Goal: Task Accomplishment & Management: Manage account settings

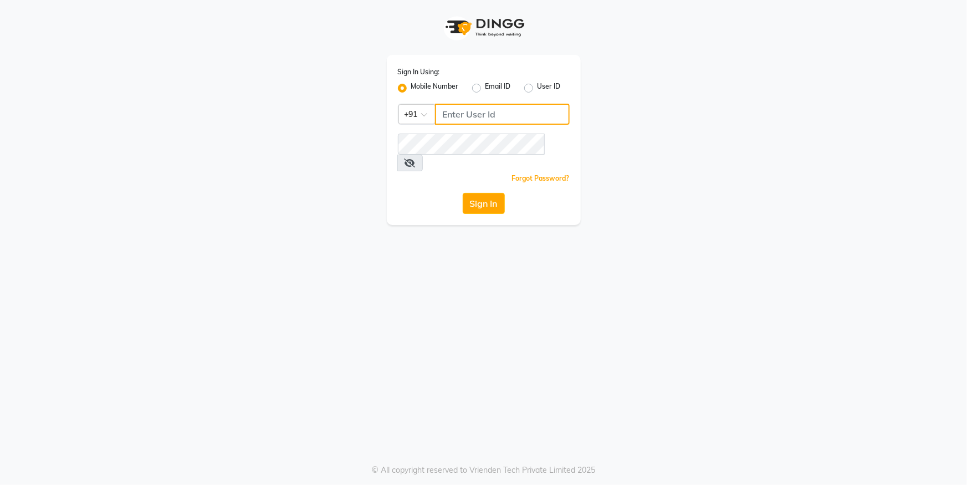
click at [470, 104] on input "Username" at bounding box center [502, 114] width 135 height 21
type input "8449906697"
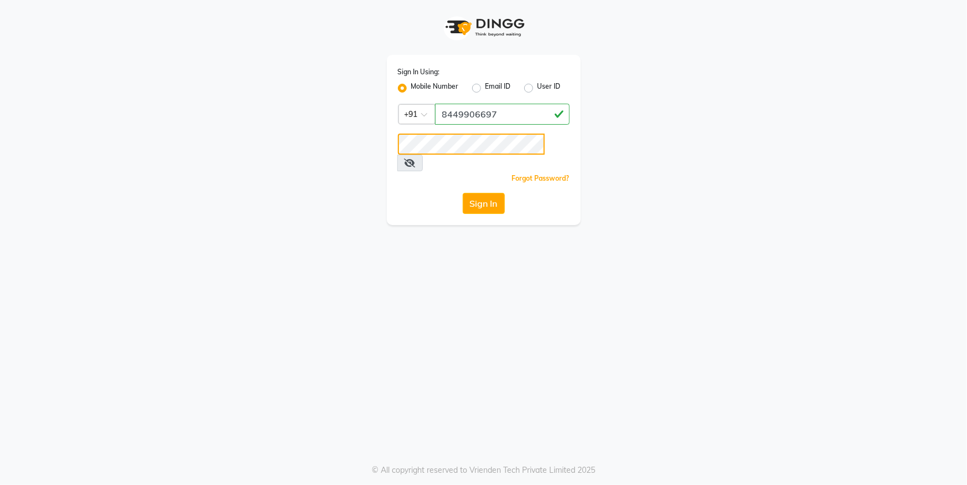
click at [463, 193] on button "Sign In" at bounding box center [484, 203] width 42 height 21
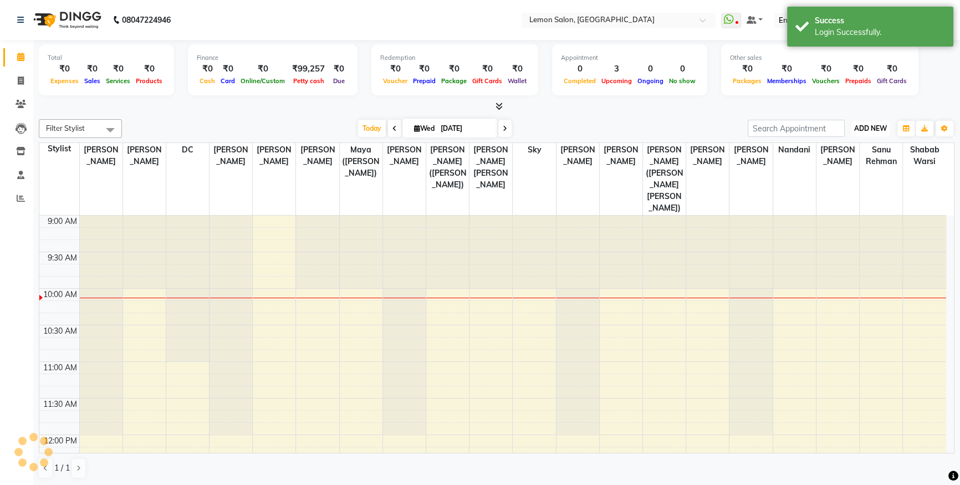
click at [870, 127] on span "ADD NEW" at bounding box center [870, 128] width 33 height 8
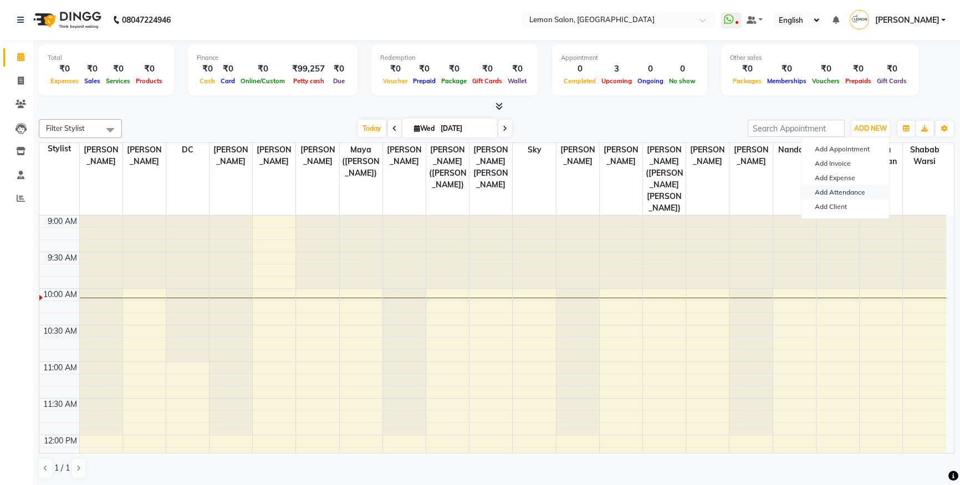
click at [853, 190] on link "Add Attendance" at bounding box center [845, 192] width 88 height 14
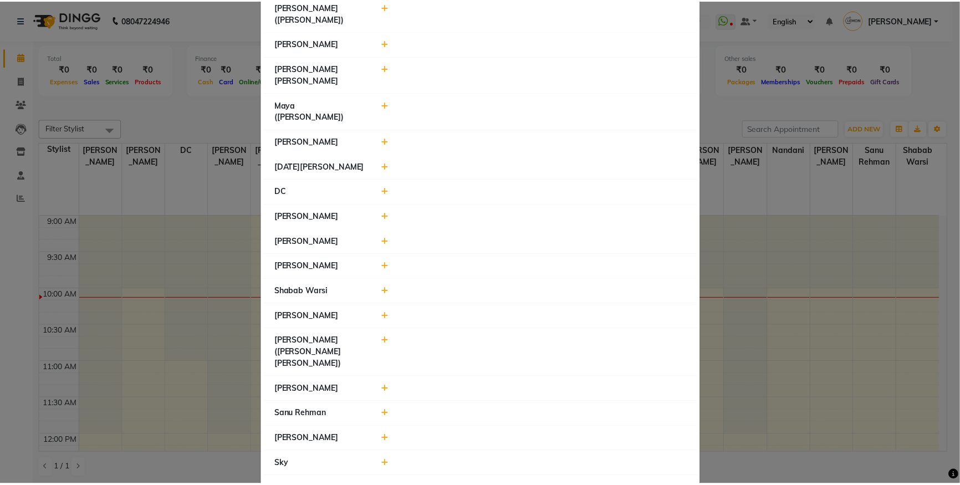
scroll to position [150, 0]
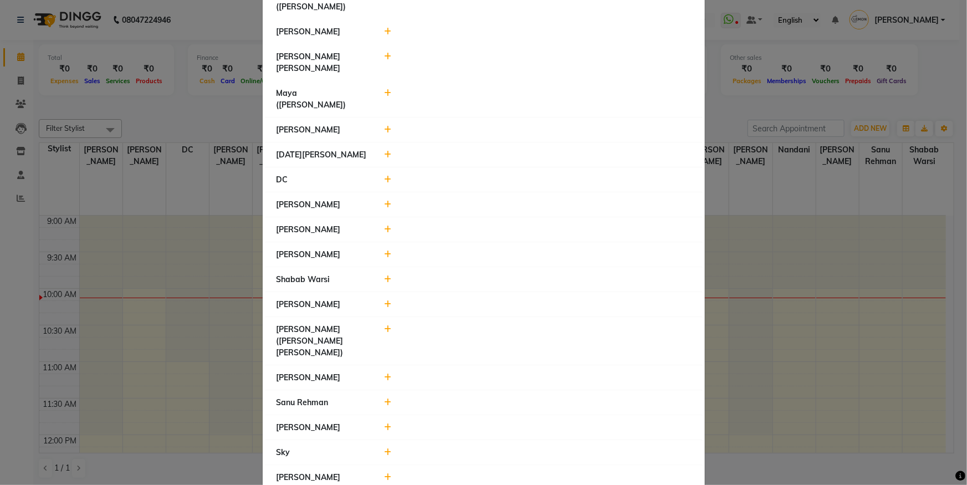
click at [384, 448] on icon at bounding box center [387, 452] width 7 height 8
click at [521, 450] on button "Check-In" at bounding box center [522, 458] width 33 height 16
click at [126, 163] on ngb-modal-window "Attendance × Select Date [DATE] [PERSON_NAME] [PERSON_NAME] Sameer ([PERSON_NAM…" at bounding box center [483, 242] width 967 height 485
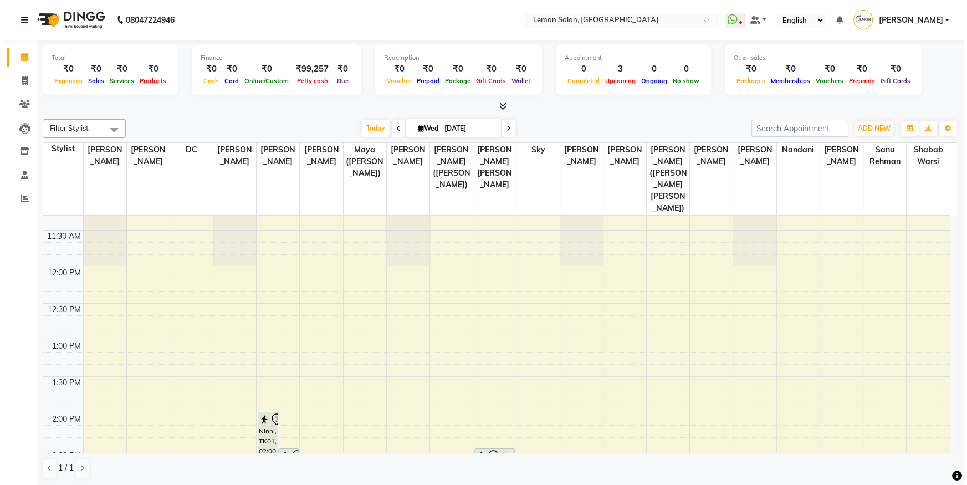
scroll to position [100, 0]
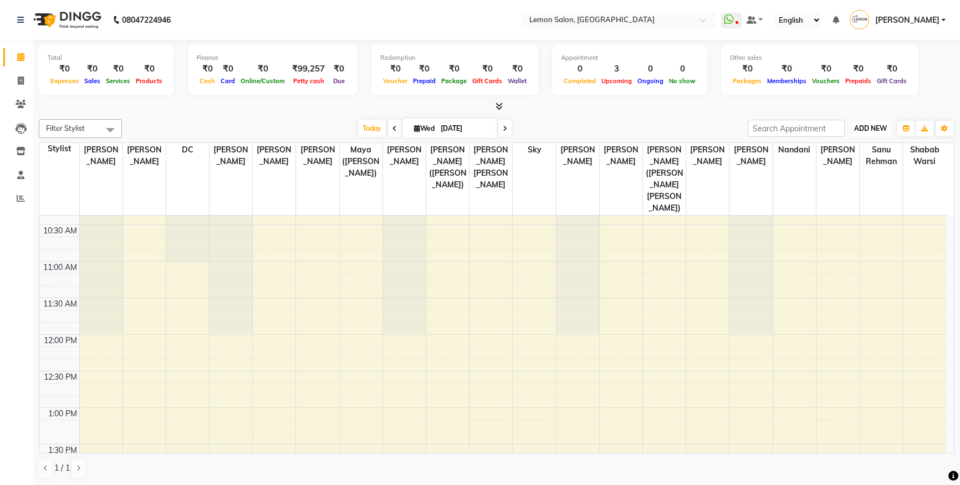
click at [879, 132] on button "ADD NEW Toggle Dropdown" at bounding box center [870, 129] width 38 height 16
click at [851, 192] on link "Add Attendance" at bounding box center [845, 192] width 88 height 14
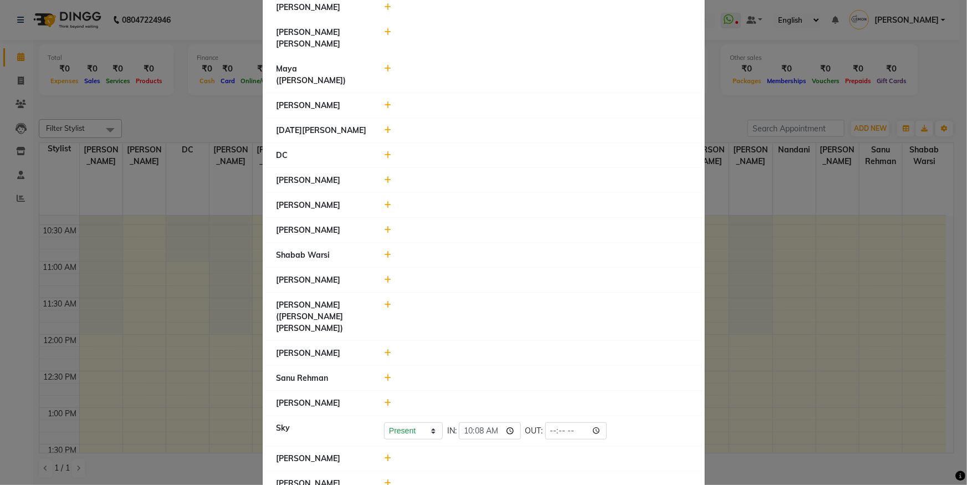
scroll to position [151, 0]
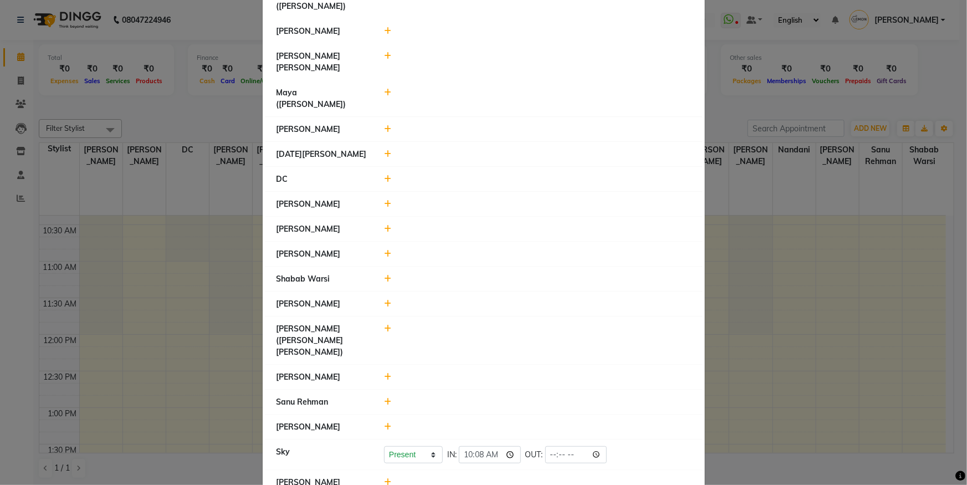
click at [384, 200] on icon at bounding box center [387, 204] width 7 height 8
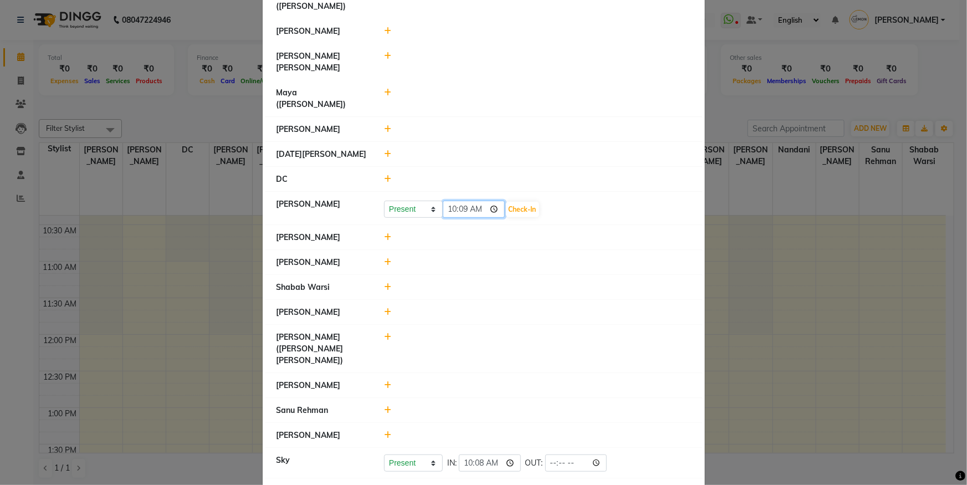
click at [460, 201] on input "10:09" at bounding box center [474, 209] width 62 height 17
type input "10:07"
click at [520, 202] on button "Check-In" at bounding box center [522, 210] width 33 height 16
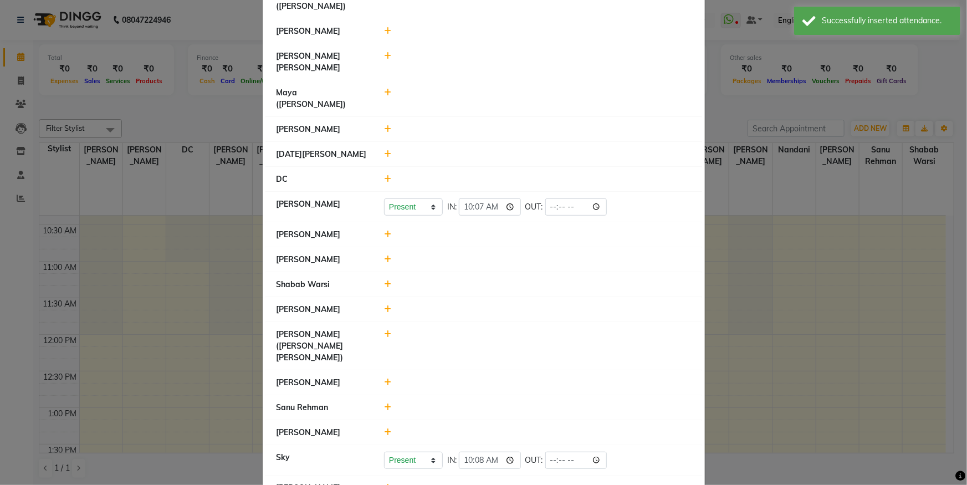
type input "10:03"
click at [384, 428] on icon at bounding box center [387, 432] width 7 height 8
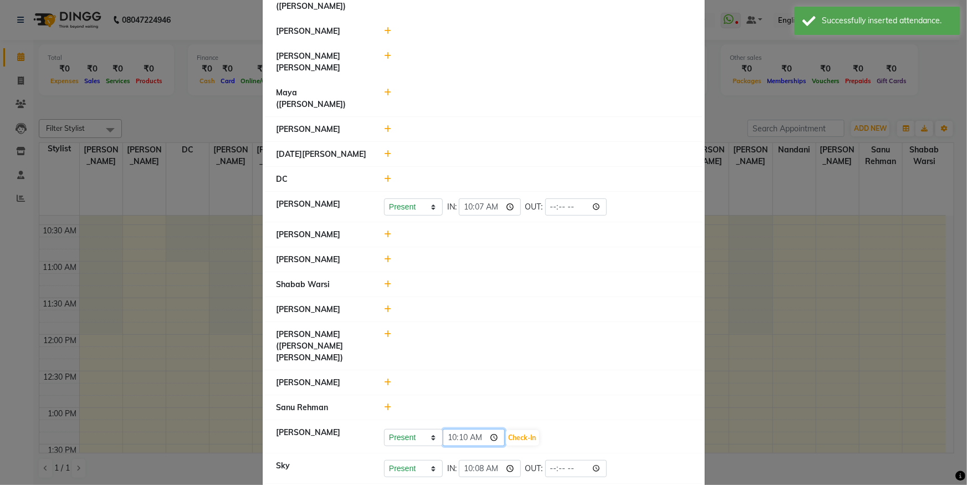
click at [448, 429] on input "10:10" at bounding box center [474, 437] width 62 height 17
type input "09:50"
click at [524, 430] on button "Check-In" at bounding box center [522, 438] width 33 height 16
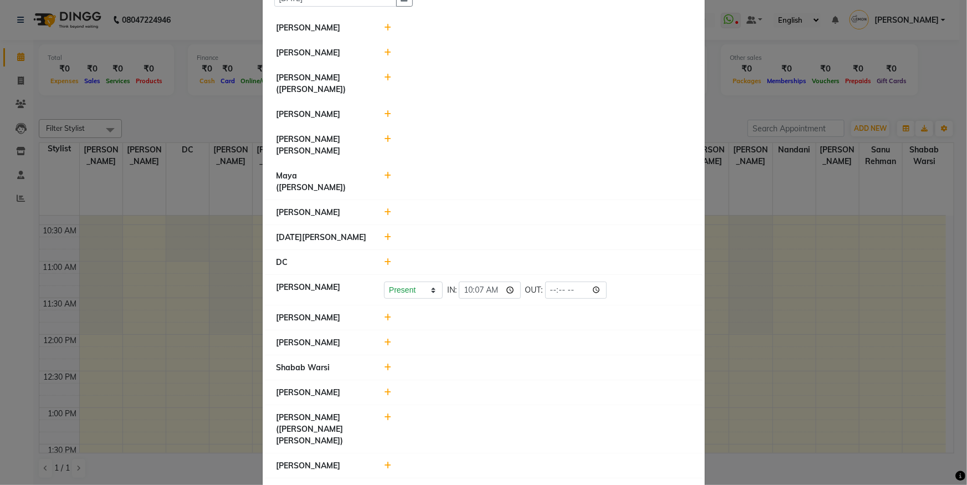
scroll to position [50, 0]
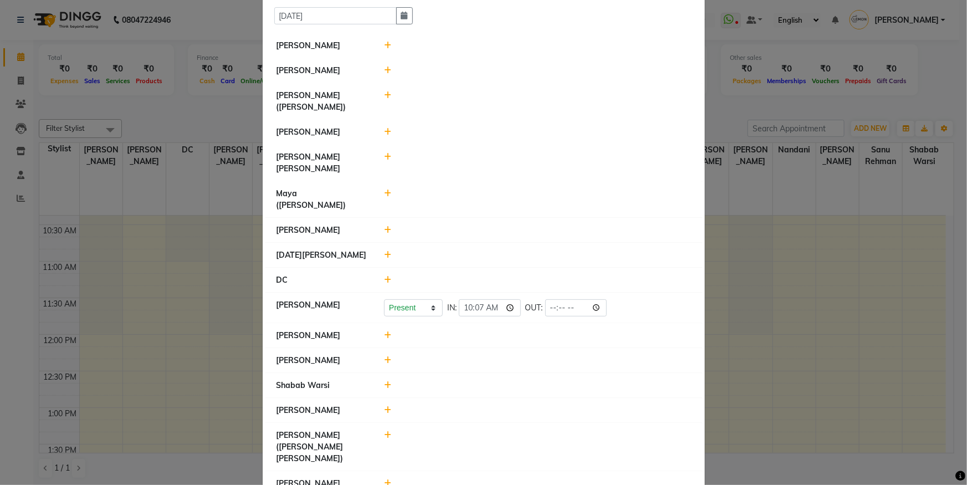
click at [389, 74] on div at bounding box center [538, 71] width 324 height 12
click at [379, 71] on div at bounding box center [538, 71] width 324 height 12
click at [393, 67] on div at bounding box center [538, 71] width 324 height 12
click at [384, 68] on icon at bounding box center [387, 70] width 7 height 8
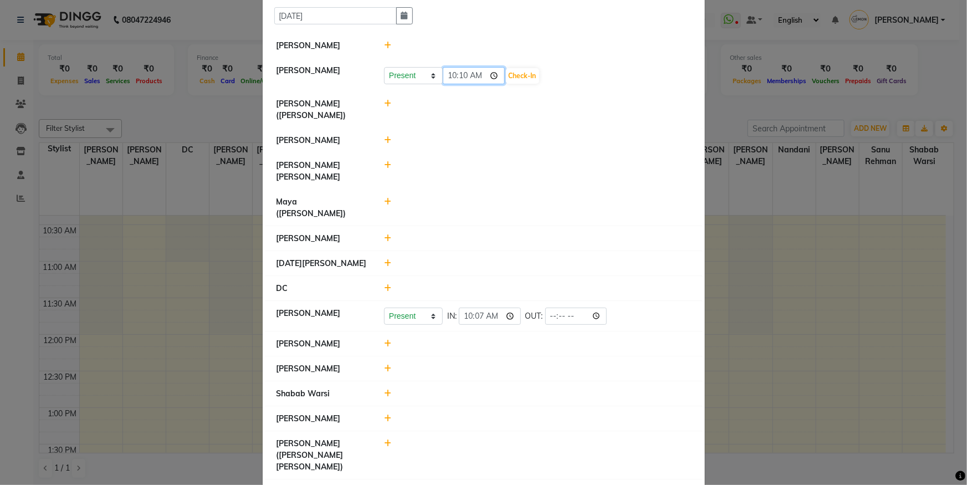
click at [454, 74] on input "10:10" at bounding box center [474, 75] width 62 height 17
type input "09:50"
click at [526, 76] on button "Check-In" at bounding box center [522, 76] width 33 height 16
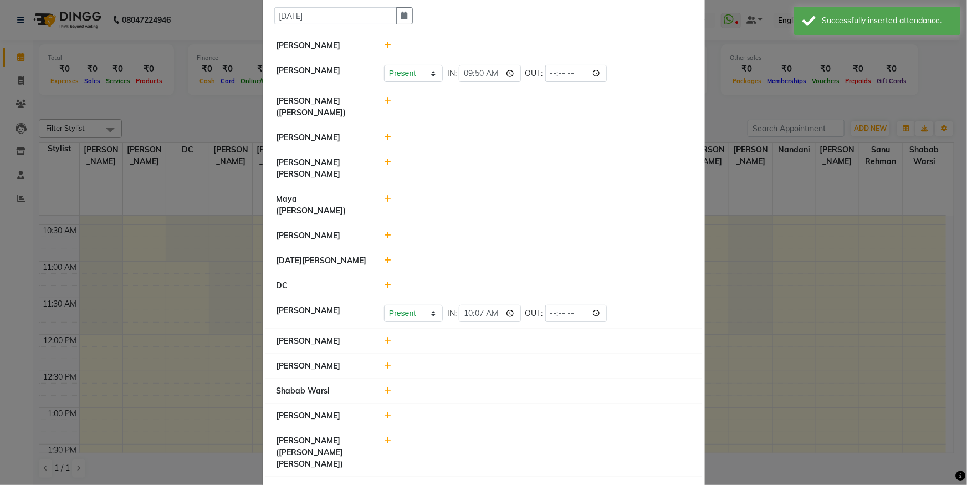
click at [384, 362] on icon at bounding box center [387, 366] width 7 height 8
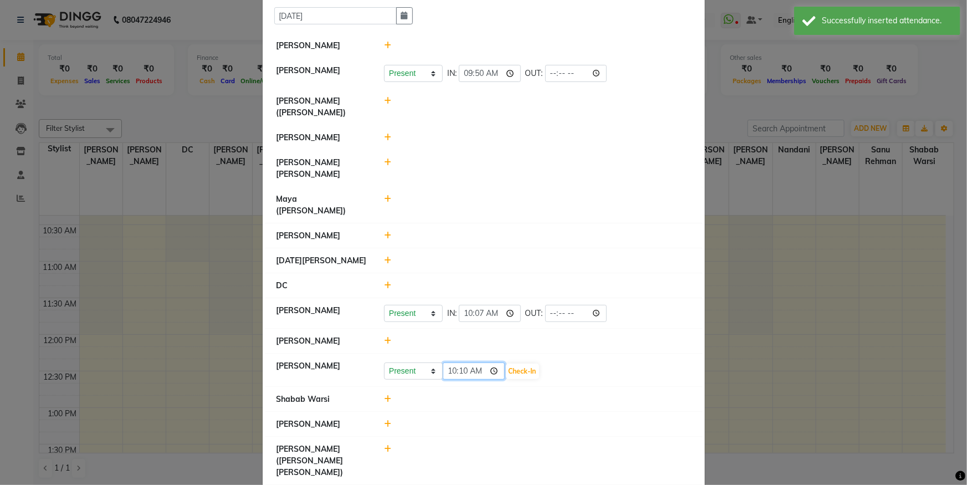
click at [453, 362] on input "10:10" at bounding box center [474, 370] width 62 height 17
type input "09:49"
click at [524, 364] on button "Check-In" at bounding box center [522, 372] width 33 height 16
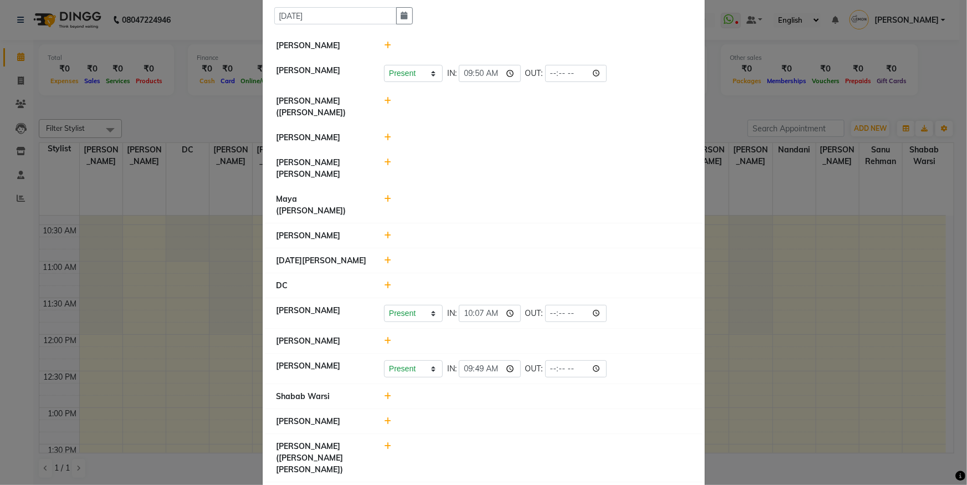
click at [386, 484] on icon at bounding box center [387, 494] width 7 height 8
type input "09:43"
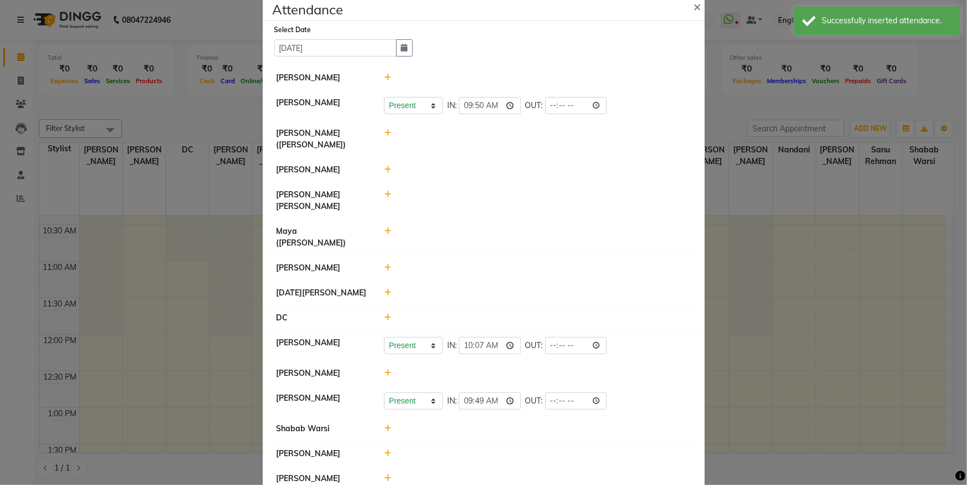
scroll to position [0, 0]
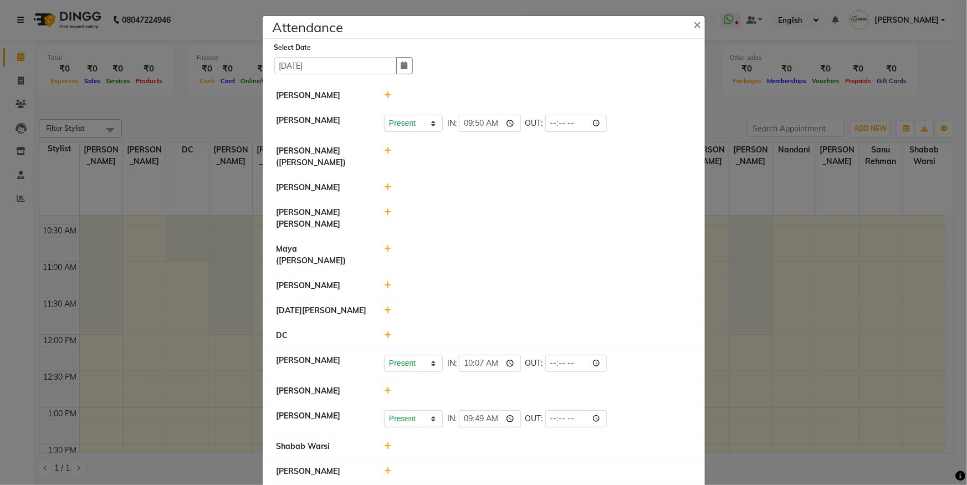
click at [384, 306] on icon at bounding box center [387, 310] width 7 height 8
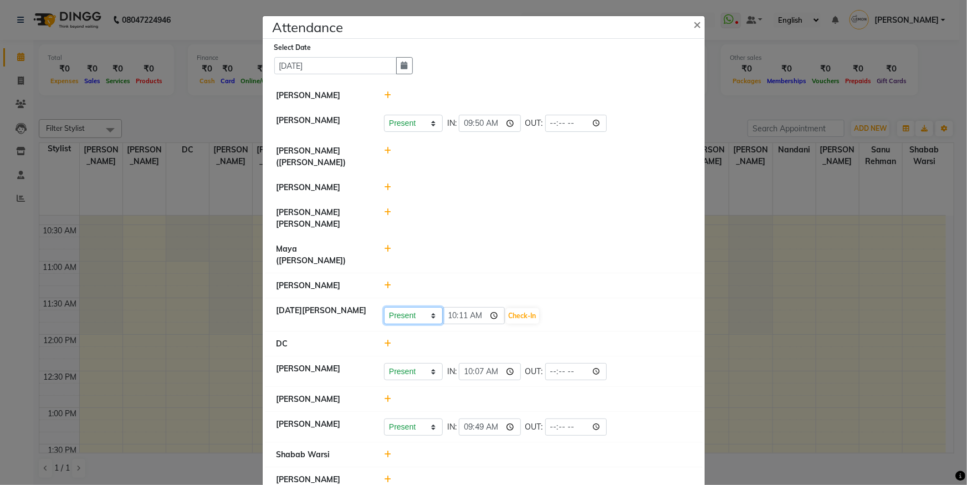
click at [390, 307] on select "Present Absent Late Half Day Weekly Off" at bounding box center [413, 315] width 59 height 17
select select "W"
click at [384, 307] on select "Present Absent Late Half Day Weekly Off" at bounding box center [413, 315] width 59 height 17
click at [454, 308] on button "Save" at bounding box center [455, 316] width 22 height 16
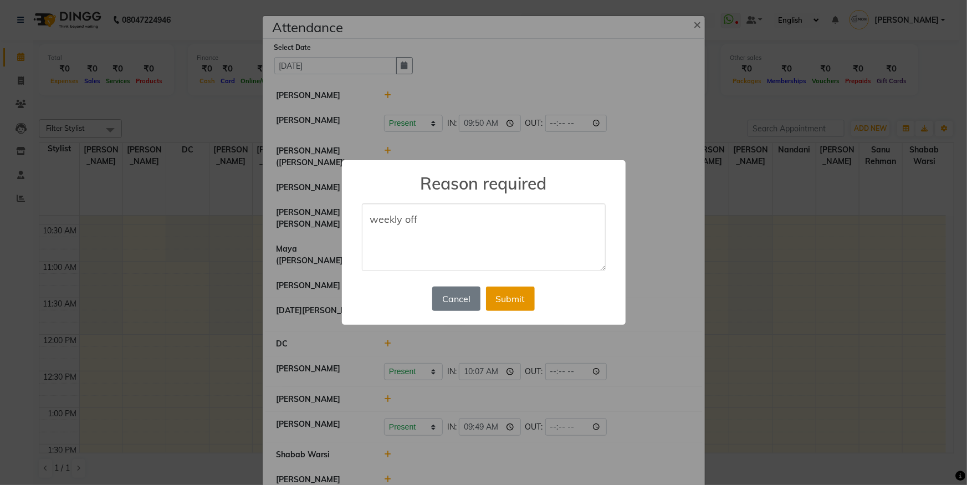
type textarea "weekly off"
click at [521, 309] on button "Submit" at bounding box center [510, 298] width 49 height 24
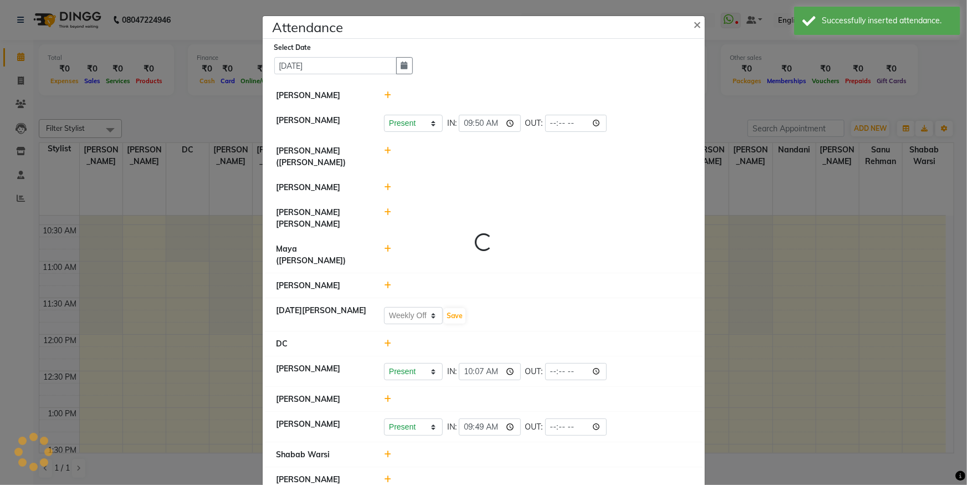
select select "W"
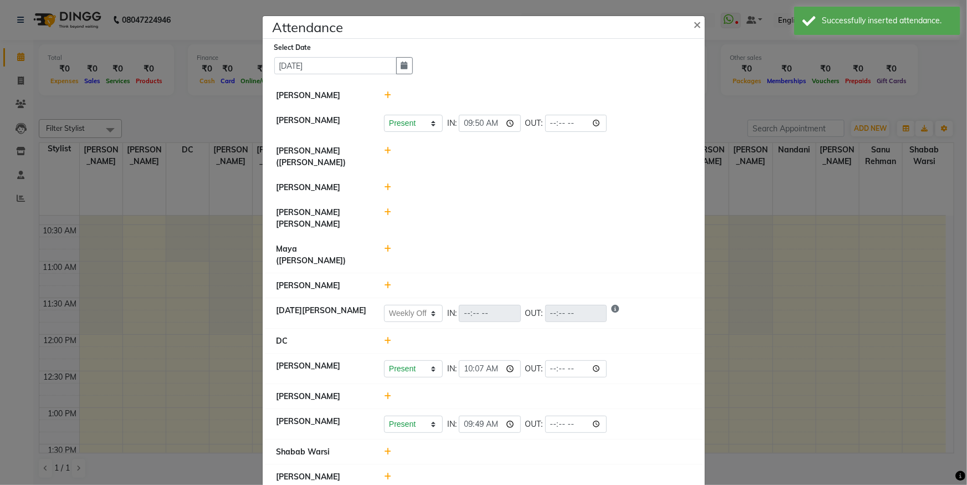
click at [384, 245] on icon at bounding box center [387, 249] width 7 height 8
drag, startPoint x: 382, startPoint y: 223, endPoint x: 403, endPoint y: 236, distance: 24.8
click at [397, 245] on select "Present Absent Late Half Day Weekly Off" at bounding box center [413, 253] width 59 height 17
select select "W"
click at [384, 245] on select "Present Absent Late Half Day Weekly Off" at bounding box center [413, 253] width 59 height 17
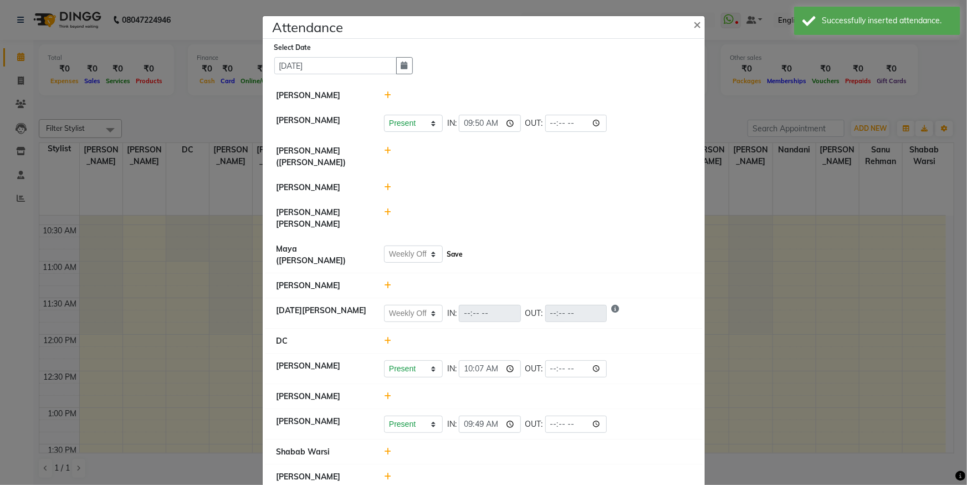
click at [455, 247] on button "Save" at bounding box center [455, 255] width 22 height 16
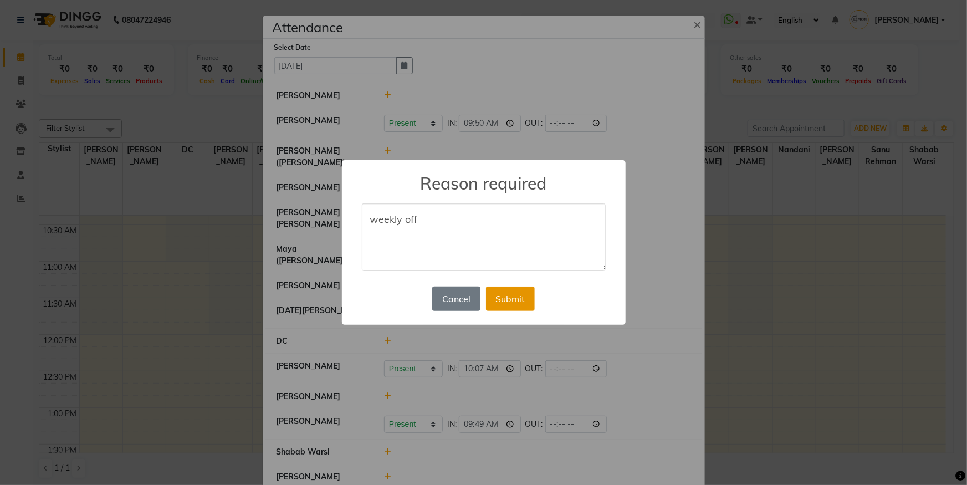
type textarea "weekly off"
click at [513, 300] on button "Submit" at bounding box center [510, 298] width 49 height 24
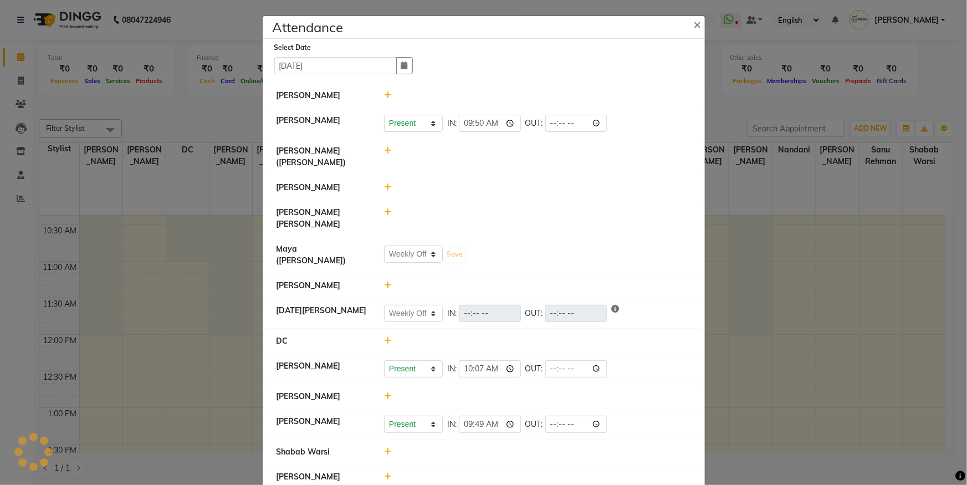
select select "W"
click at [380, 471] on div at bounding box center [538, 477] width 324 height 12
click at [384, 473] on icon at bounding box center [387, 477] width 7 height 8
click at [396, 473] on select "Present Absent Late Half Day Weekly Off" at bounding box center [413, 481] width 59 height 17
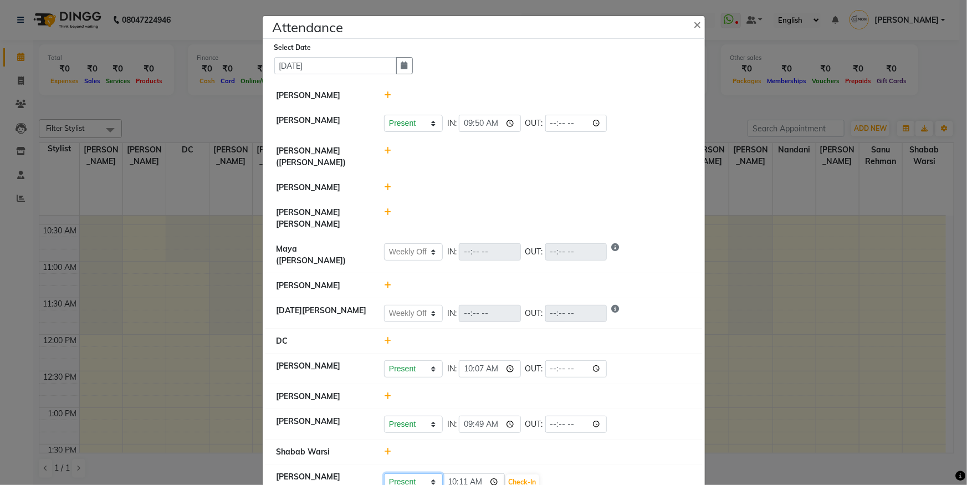
select select "W"
click at [384, 473] on select "Present Absent Late Half Day Weekly Off" at bounding box center [413, 481] width 59 height 17
click at [454, 474] on button "Save" at bounding box center [455, 482] width 22 height 16
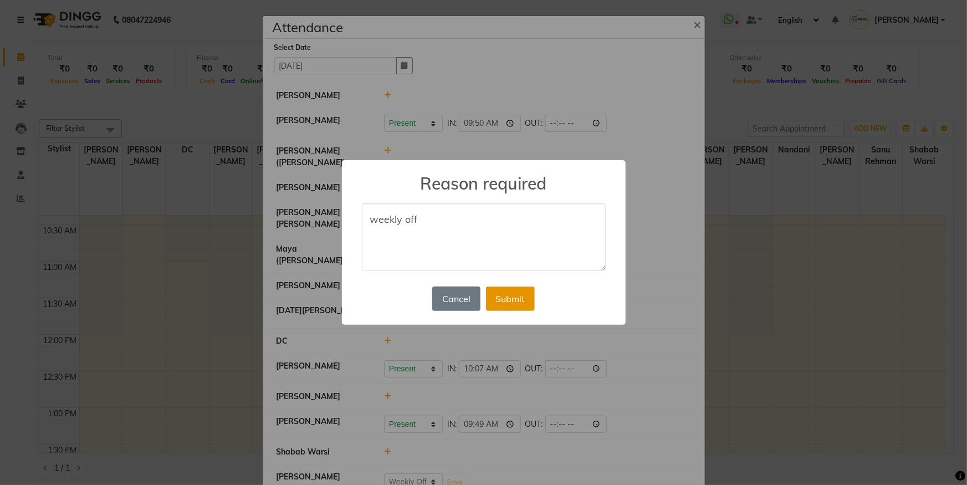
type textarea "weekly off"
click at [527, 303] on button "Submit" at bounding box center [510, 298] width 49 height 24
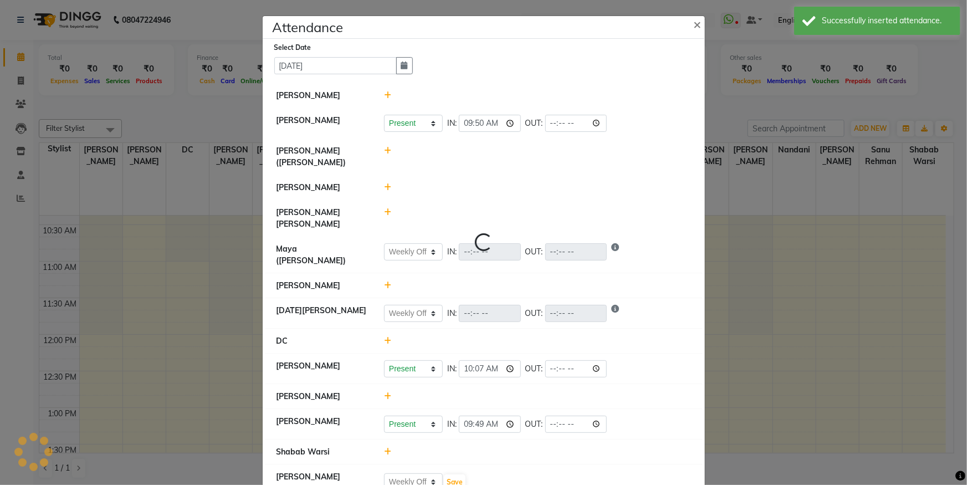
select select "W"
click at [146, 110] on ngb-modal-window "Attendance × Select Date [DATE] [PERSON_NAME] [PERSON_NAME] Present Absent Late…" at bounding box center [483, 242] width 967 height 485
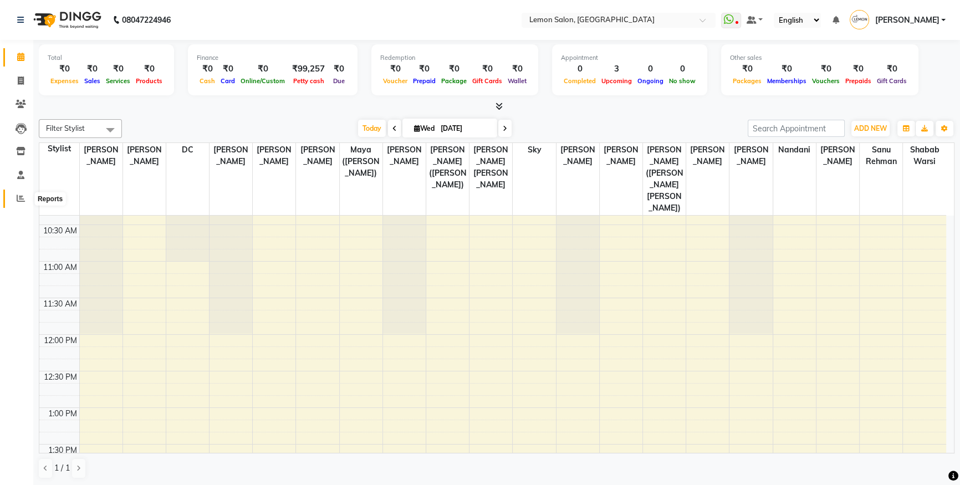
click at [21, 199] on icon at bounding box center [21, 198] width 8 height 8
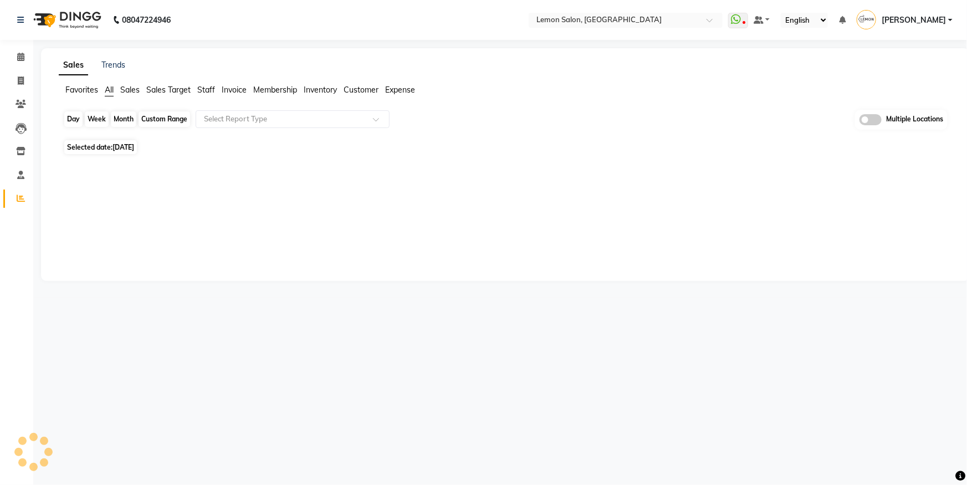
click at [77, 119] on div "Day" at bounding box center [73, 119] width 18 height 16
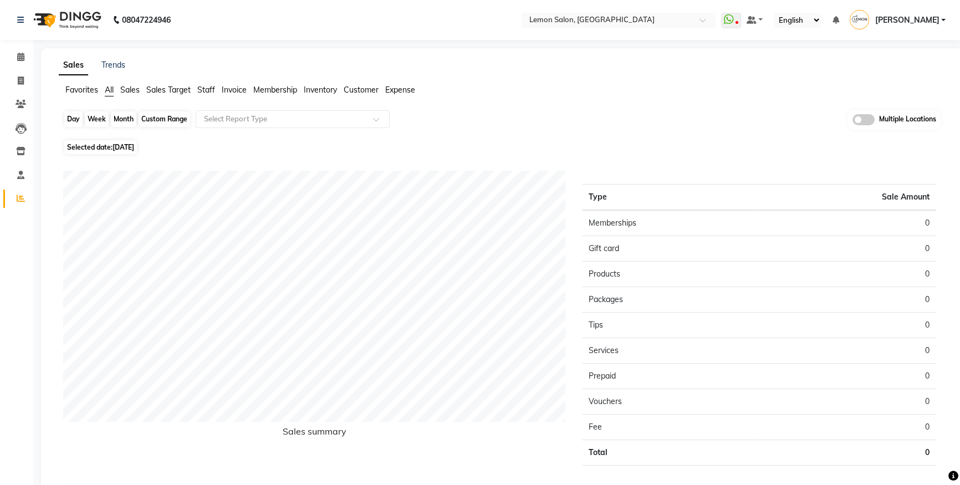
click at [73, 114] on div "Day" at bounding box center [73, 119] width 18 height 16
select select "9"
select select "2025"
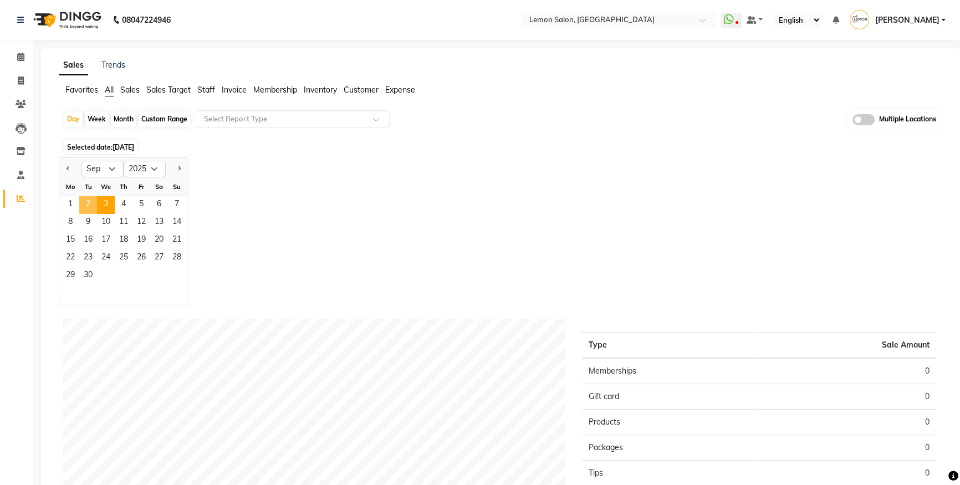
click at [93, 205] on span "2" at bounding box center [88, 205] width 18 height 18
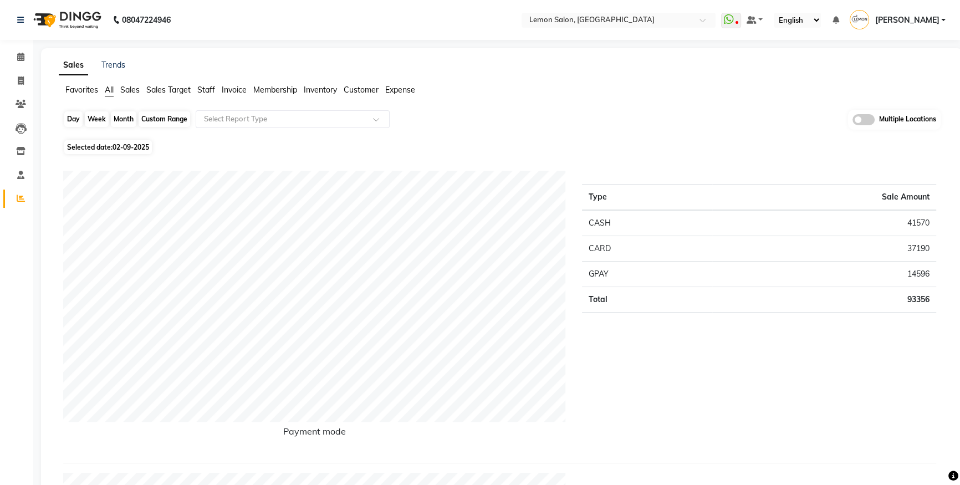
click at [66, 116] on div "Day" at bounding box center [73, 119] width 18 height 16
select select "9"
select select "2025"
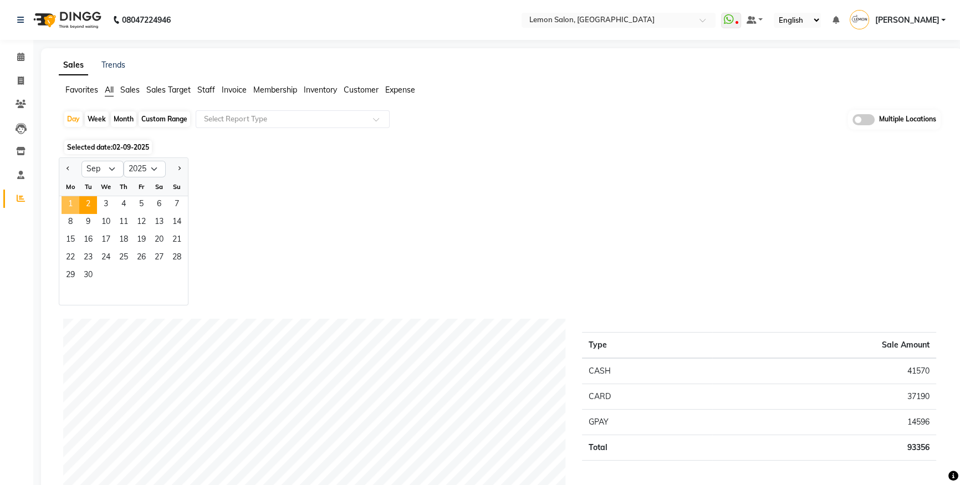
click at [75, 209] on span "1" at bounding box center [71, 205] width 18 height 18
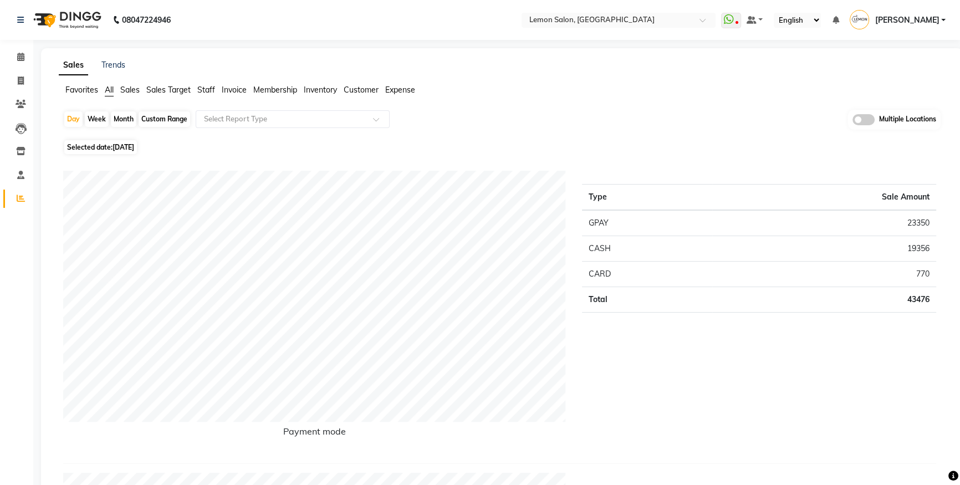
click at [405, 91] on span "Expense" at bounding box center [400, 90] width 30 height 10
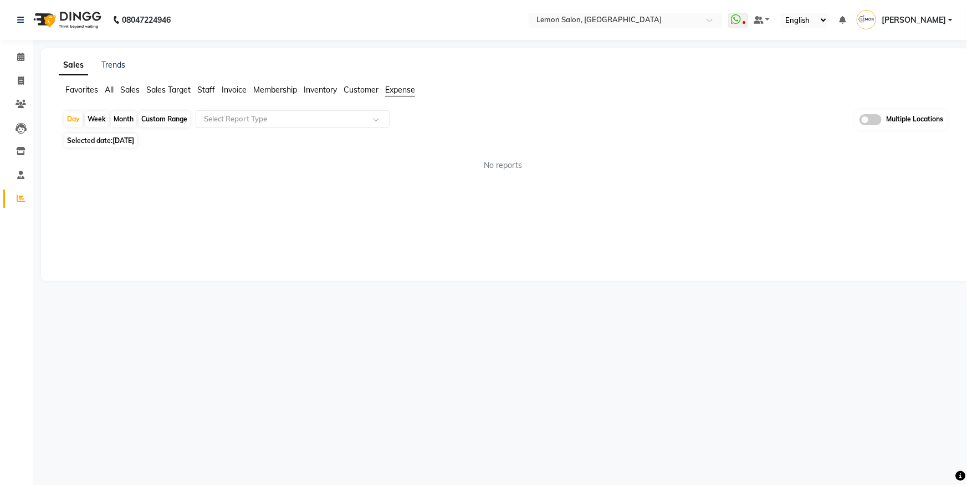
click at [319, 129] on div "Day Week Month Custom Range Select Report Type Multiple Locations" at bounding box center [505, 120] width 884 height 21
click at [321, 120] on input "text" at bounding box center [282, 119] width 160 height 11
click at [315, 137] on div "Expense by type" at bounding box center [292, 139] width 193 height 22
select select "csv"
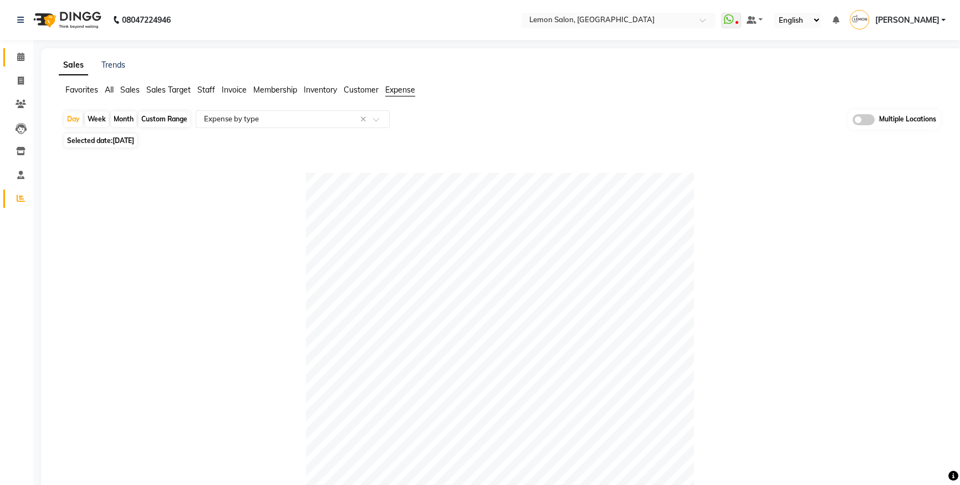
click at [23, 65] on link "Calendar" at bounding box center [16, 57] width 27 height 18
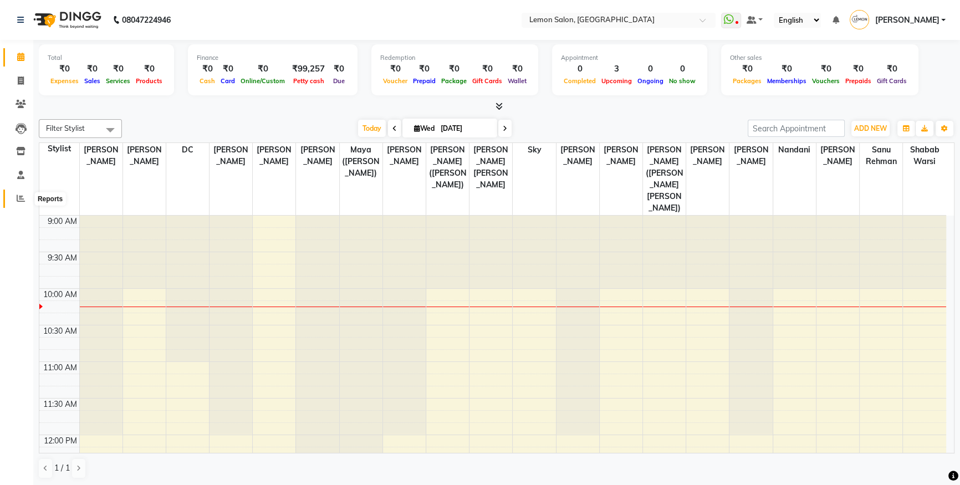
click at [27, 199] on span at bounding box center [20, 198] width 19 height 13
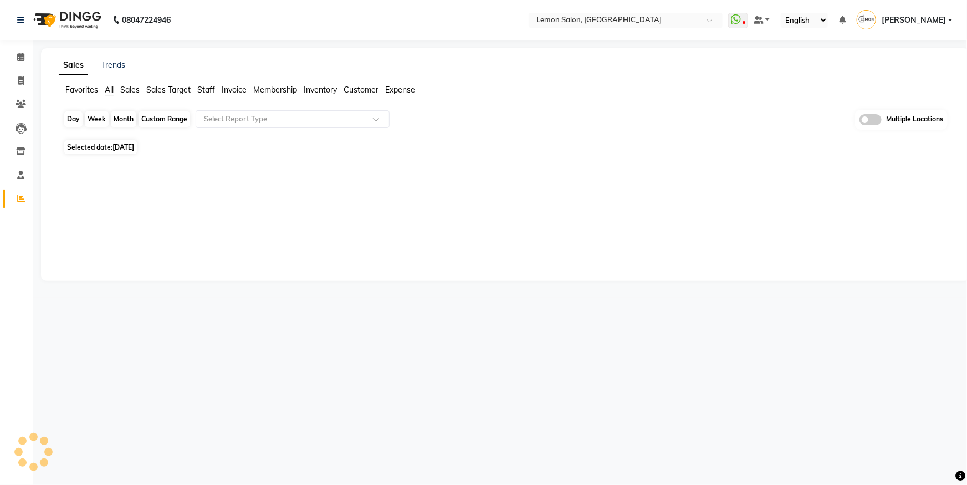
click at [72, 119] on div "Day" at bounding box center [73, 119] width 18 height 16
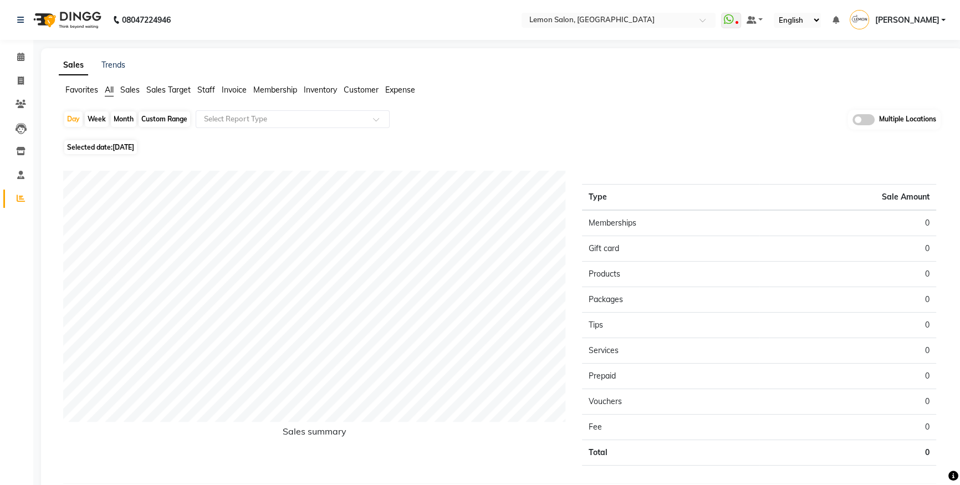
click at [70, 128] on div "Day Week Month Custom Range Select Report Type Multiple Locations" at bounding box center [501, 123] width 877 height 27
click at [68, 117] on div "Day" at bounding box center [73, 119] width 18 height 16
select select "9"
select select "2025"
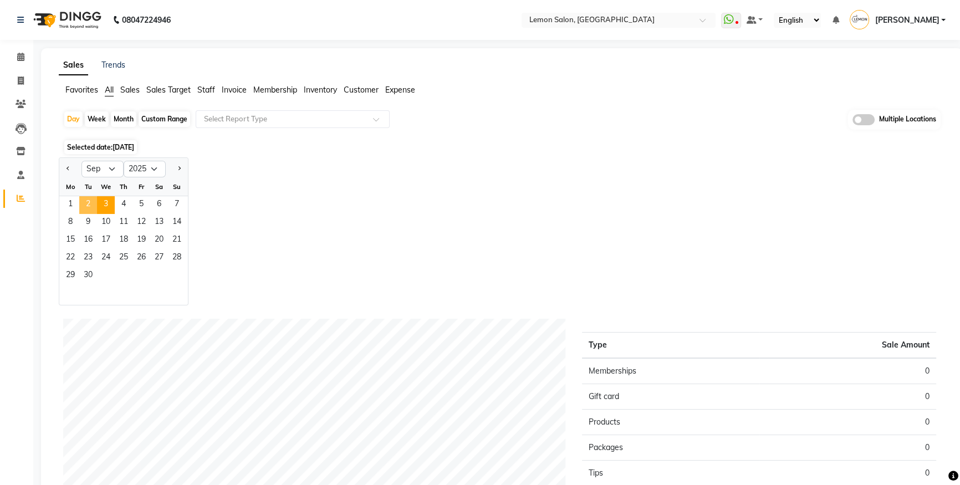
click at [94, 201] on span "2" at bounding box center [88, 205] width 18 height 18
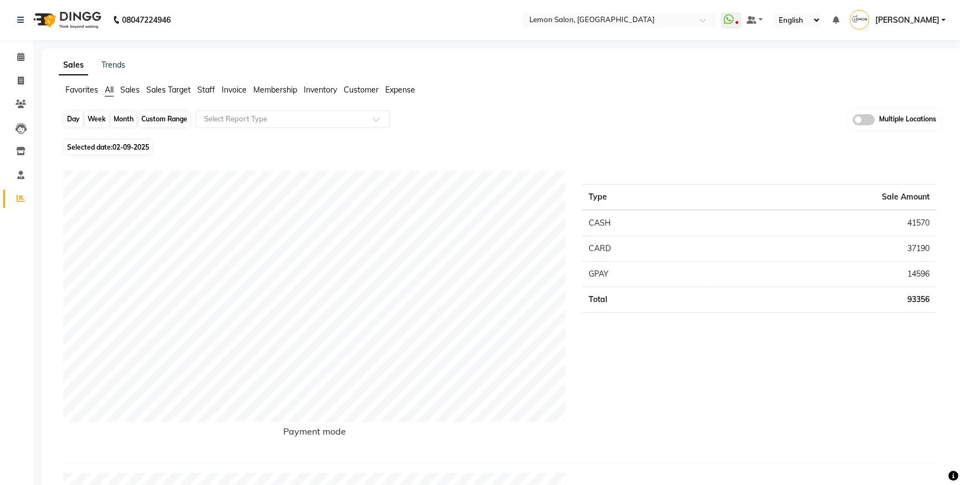
click at [70, 122] on div "Day" at bounding box center [73, 119] width 18 height 16
select select "9"
select select "2025"
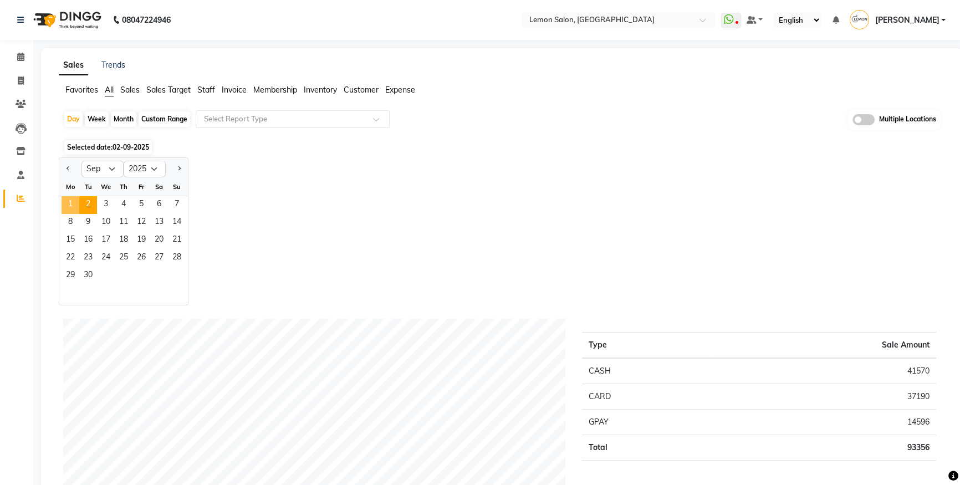
click at [66, 204] on span "1" at bounding box center [71, 205] width 18 height 18
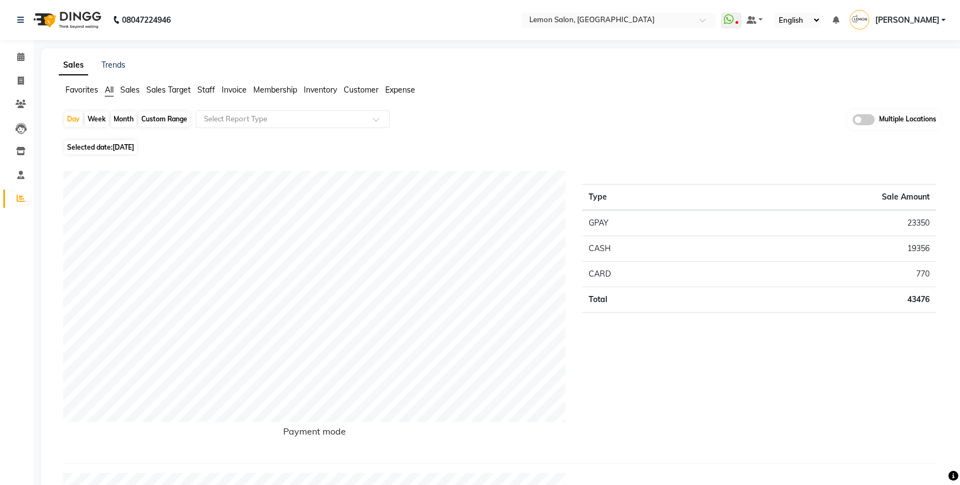
click at [398, 93] on span "Expense" at bounding box center [400, 90] width 30 height 10
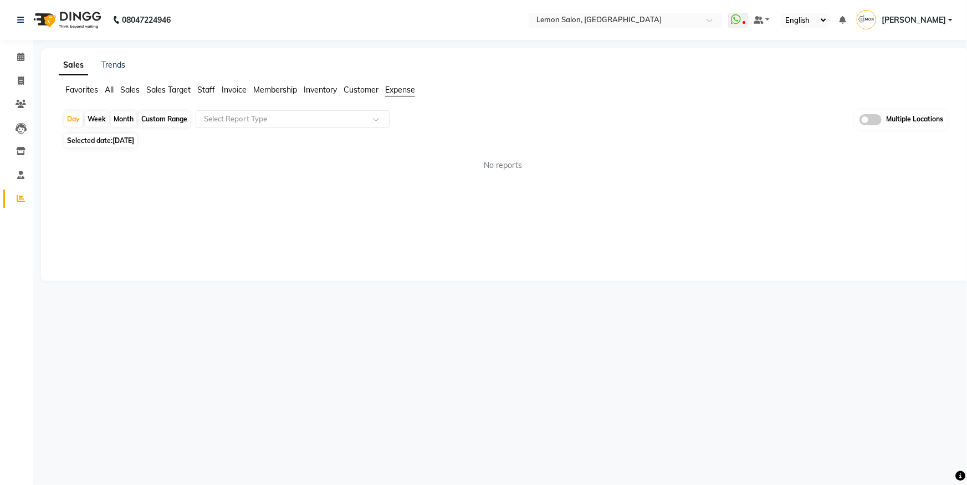
click at [345, 127] on div "Day Week Month Custom Range Select Report Type Multiple Locations" at bounding box center [505, 120] width 884 height 21
click at [344, 125] on div "Select Report Type" at bounding box center [293, 119] width 194 height 18
click at [343, 130] on div "Expense by type" at bounding box center [292, 139] width 193 height 22
select select "csv"
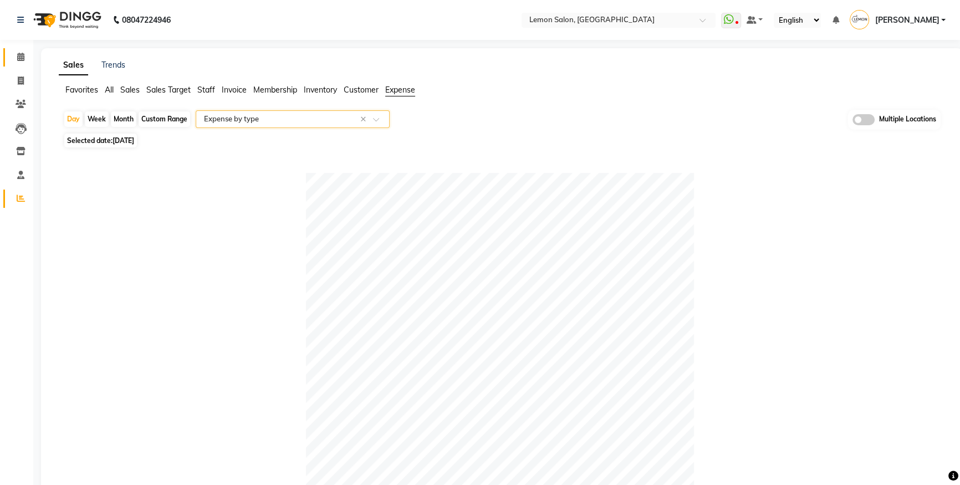
click at [21, 60] on icon at bounding box center [20, 57] width 7 height 8
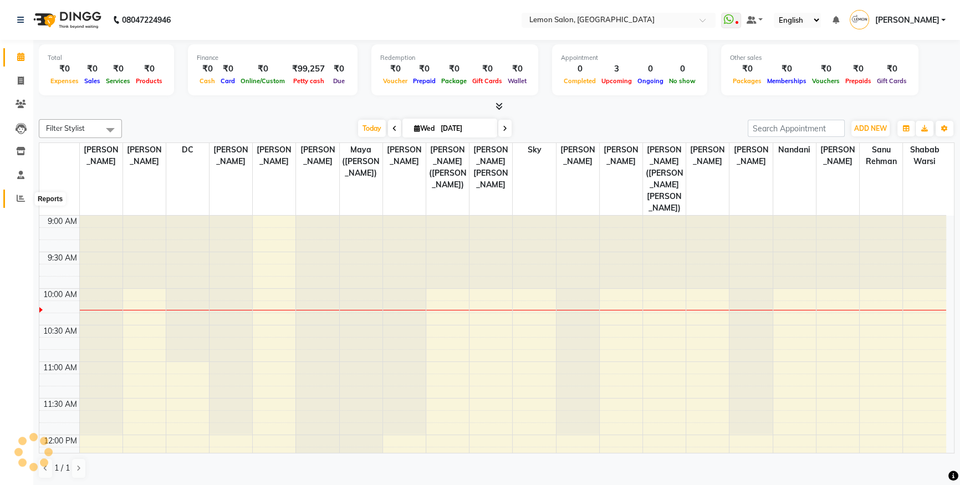
drag, startPoint x: 22, startPoint y: 202, endPoint x: 28, endPoint y: 206, distance: 6.8
click at [22, 202] on icon at bounding box center [21, 198] width 8 height 8
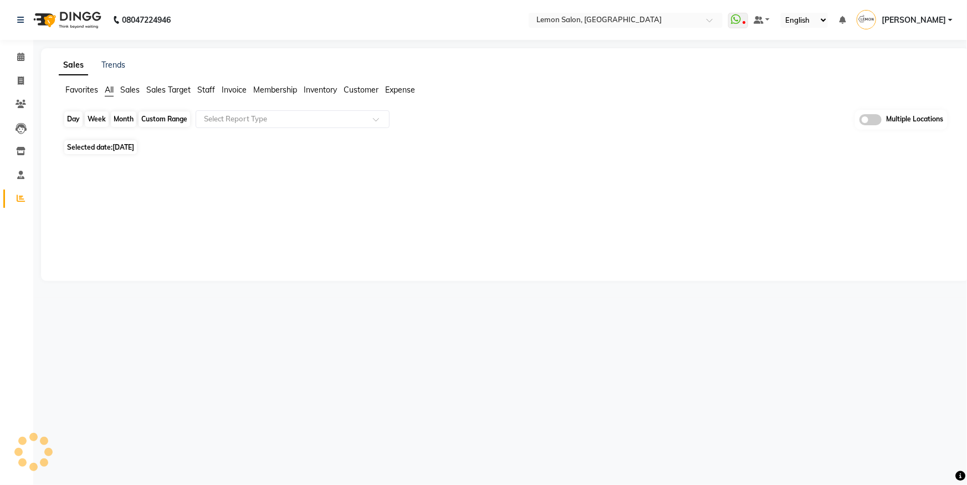
click at [72, 120] on div "Day" at bounding box center [73, 119] width 18 height 16
select select "9"
select select "2025"
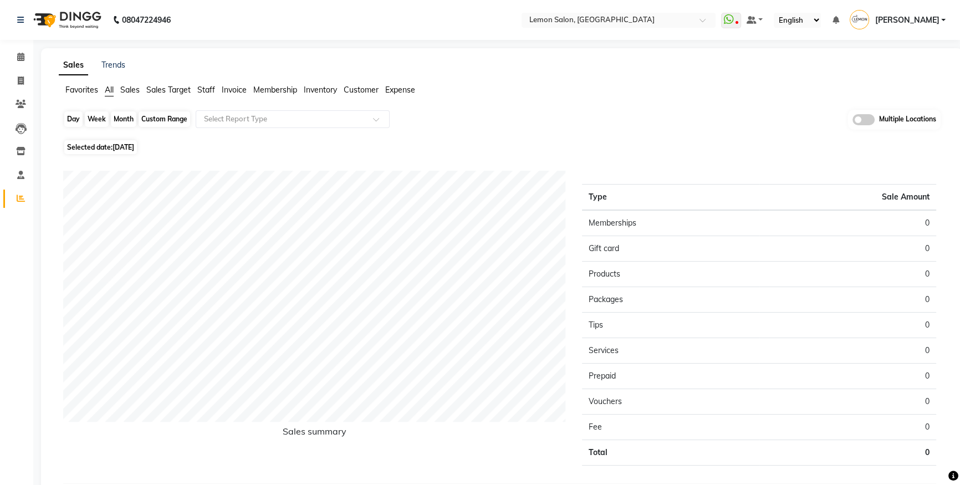
drag, startPoint x: 76, startPoint y: 122, endPoint x: 76, endPoint y: 146, distance: 23.8
click at [76, 126] on div "Day" at bounding box center [73, 119] width 18 height 16
select select "9"
select select "2025"
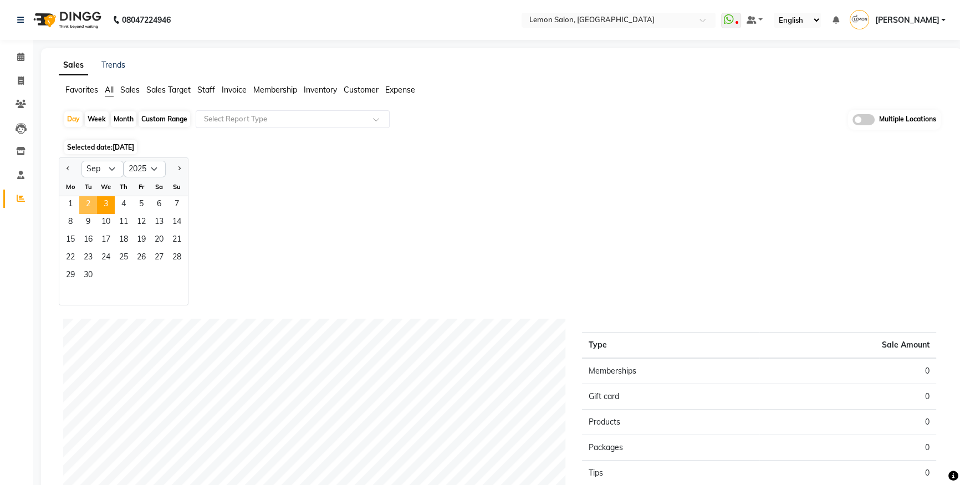
click at [95, 211] on span "2" at bounding box center [88, 205] width 18 height 18
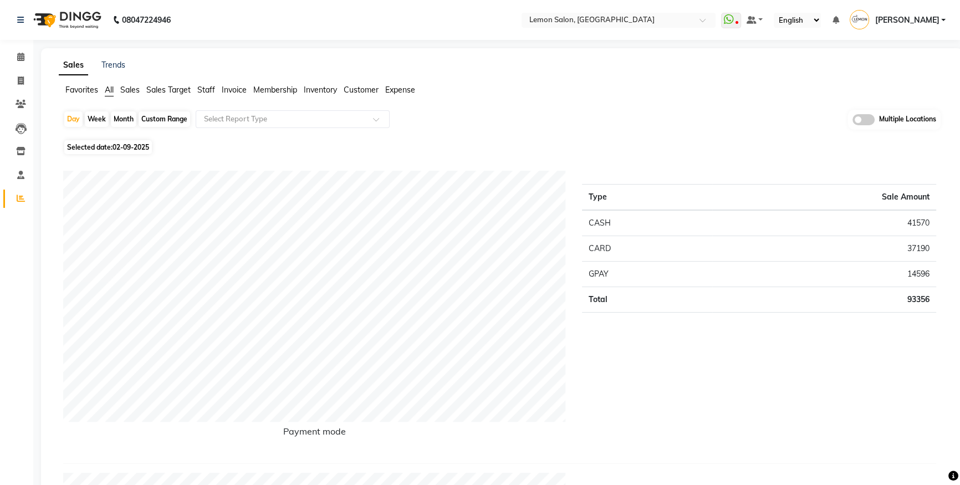
click at [412, 93] on span "Expense" at bounding box center [400, 90] width 30 height 10
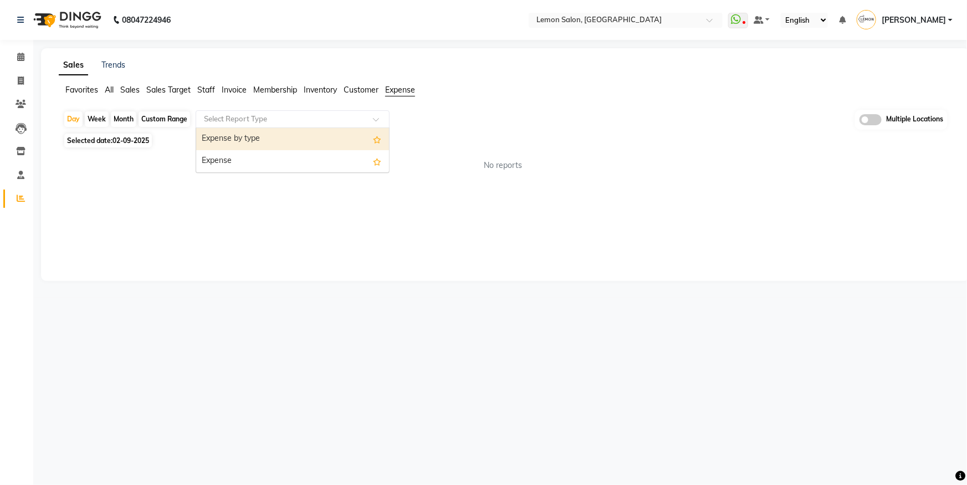
click at [334, 111] on div "Select Report Type" at bounding box center [293, 119] width 194 height 18
click at [320, 143] on div "Expense by type" at bounding box center [292, 139] width 193 height 22
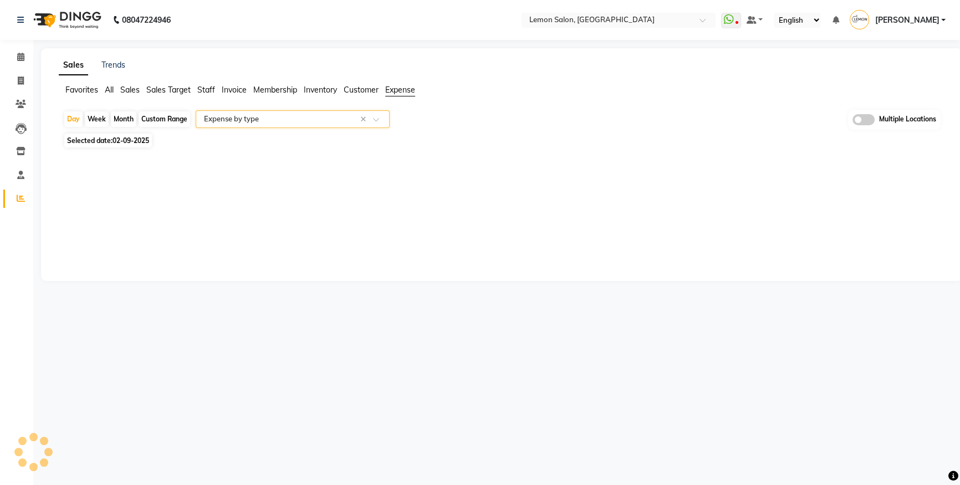
select select "csv"
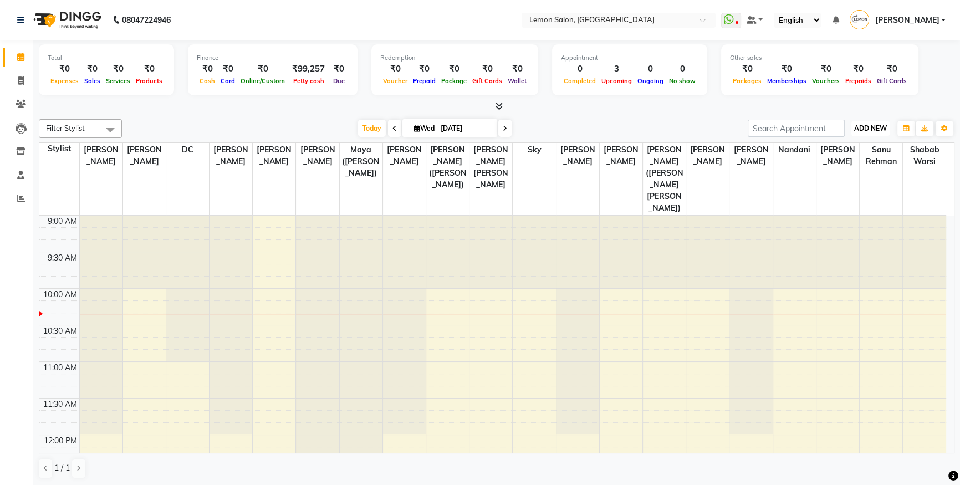
click at [878, 121] on button "ADD NEW Toggle Dropdown" at bounding box center [870, 129] width 38 height 16
click at [856, 191] on link "Add Attendance" at bounding box center [845, 192] width 88 height 14
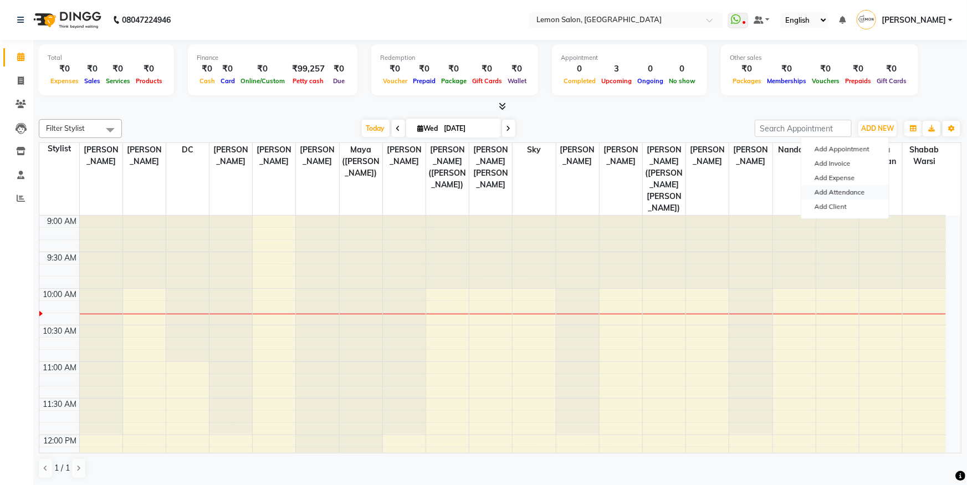
select select "W"
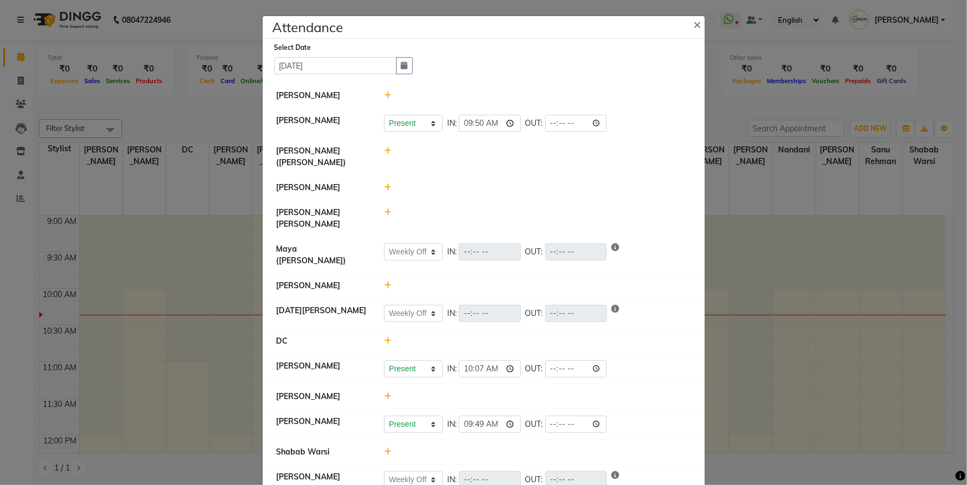
click at [384, 208] on icon at bounding box center [387, 212] width 7 height 8
click at [530, 210] on button "Check-In" at bounding box center [522, 218] width 33 height 16
select select "W"
